Goal: Book appointment/travel/reservation

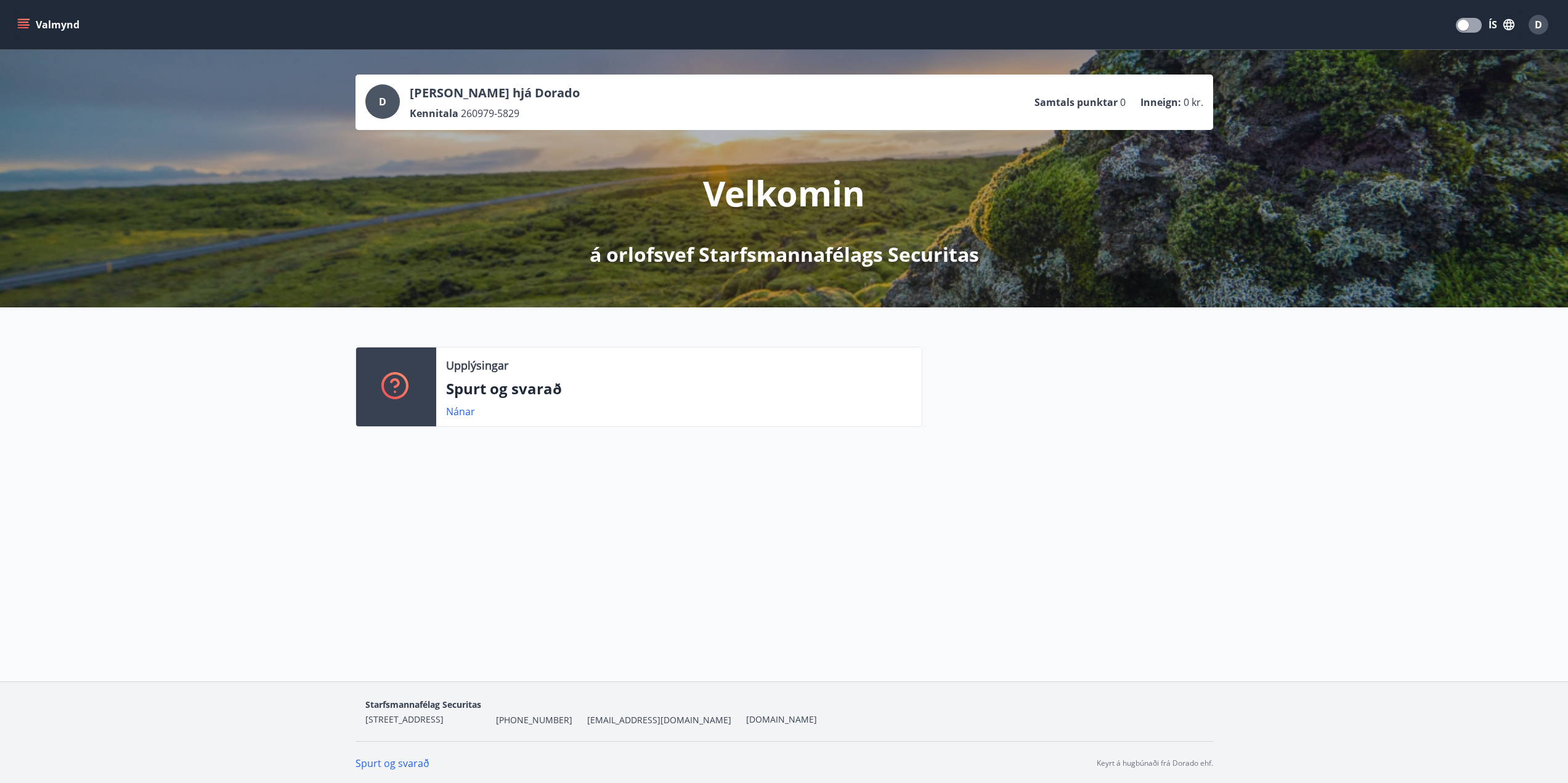
click at [28, 18] on button "Valmynd" at bounding box center [49, 24] width 70 height 22
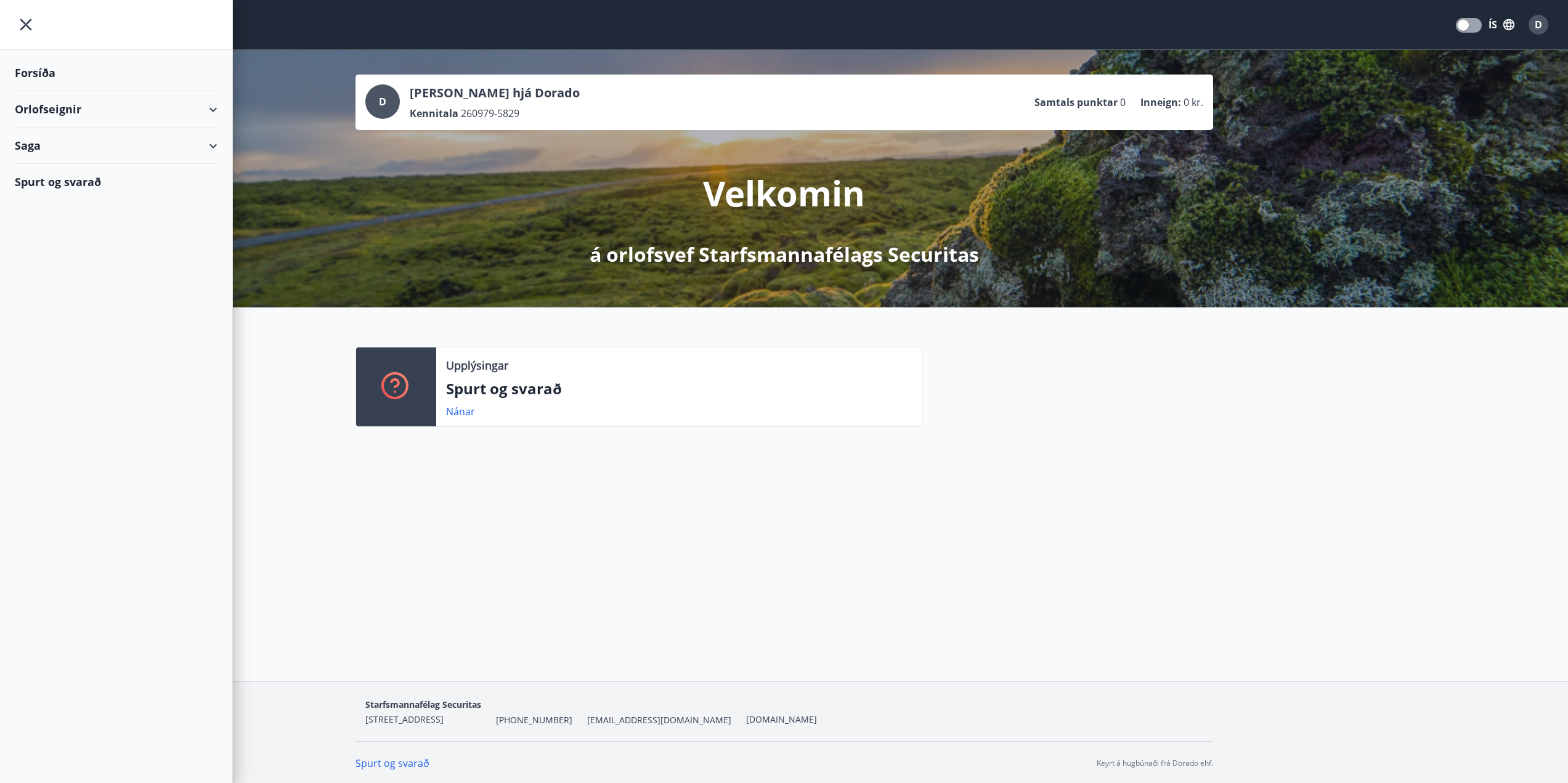
click at [55, 108] on div "Orlofseignir" at bounding box center [116, 110] width 203 height 37
click at [51, 134] on div "Framboð" at bounding box center [116, 141] width 183 height 26
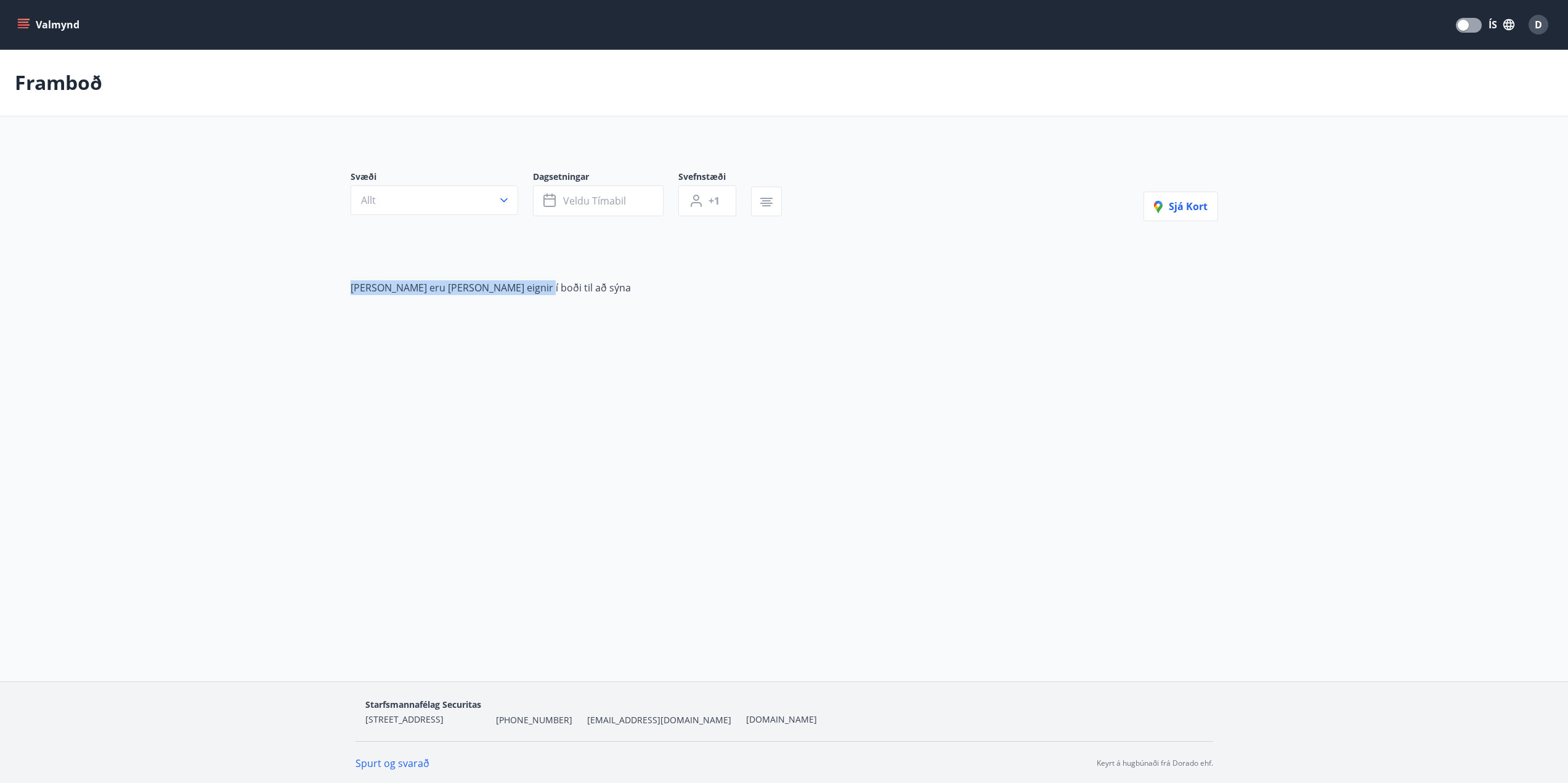
drag, startPoint x: 344, startPoint y: 285, endPoint x: 554, endPoint y: 293, distance: 210.2
click at [554, 293] on div "Svæði Allt Dagsetningar Veldu tímabil Svefnstæði +1 Sjá kort Það eru engar eign…" at bounding box center [784, 223] width 887 height 164
click at [554, 293] on div "[PERSON_NAME] eru [PERSON_NAME] eignir í boði til að sýna" at bounding box center [784, 288] width 867 height 15
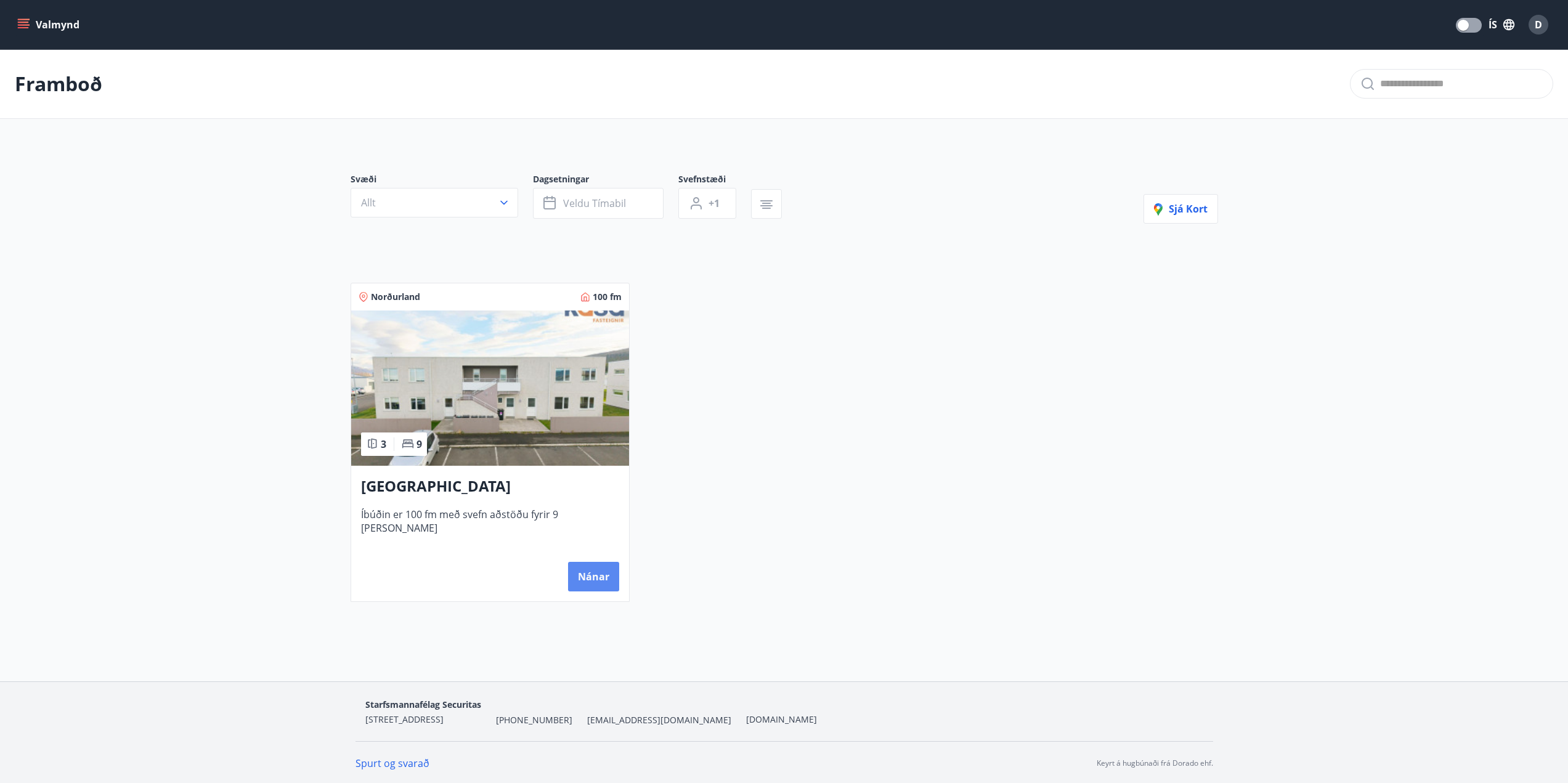
click at [601, 574] on button "Nánar" at bounding box center [594, 577] width 51 height 30
